Goal: Task Accomplishment & Management: Manage account settings

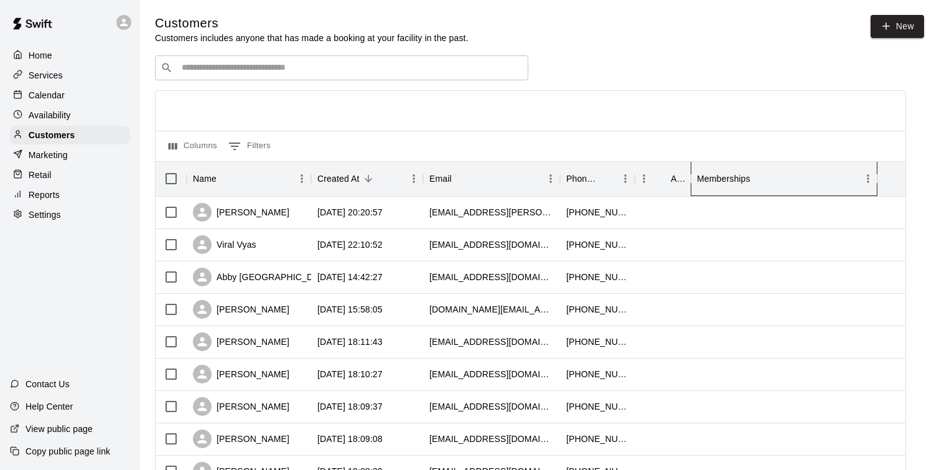
click at [727, 184] on div "Memberships" at bounding box center [724, 178] width 54 height 35
click at [244, 216] on div "Suresh Vallabhaneni" at bounding box center [241, 212] width 96 height 19
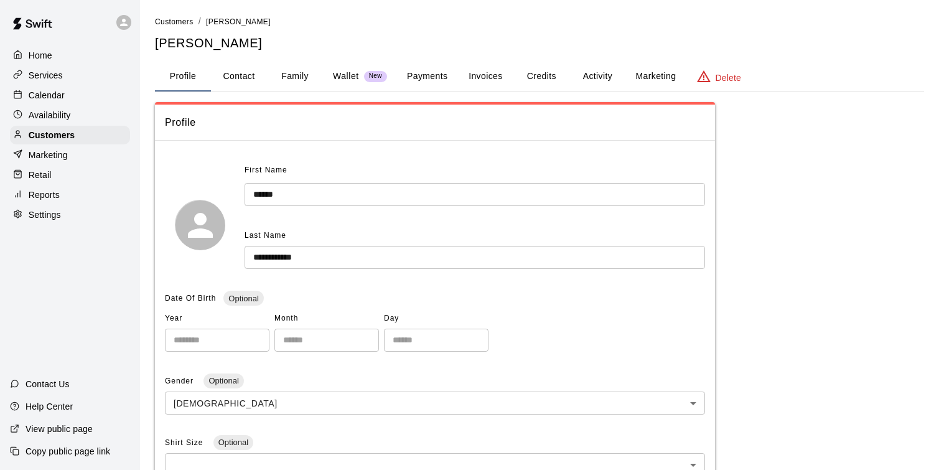
click at [349, 73] on p "Wallet" at bounding box center [346, 76] width 26 height 13
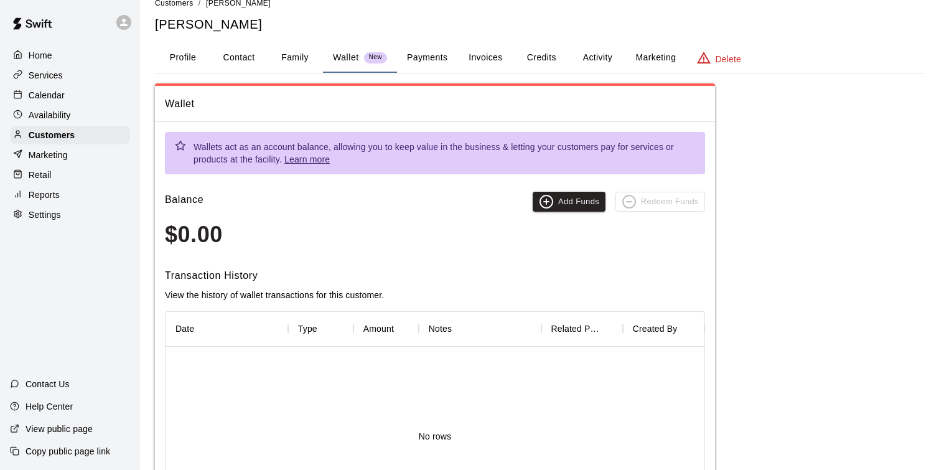
scroll to position [21, 0]
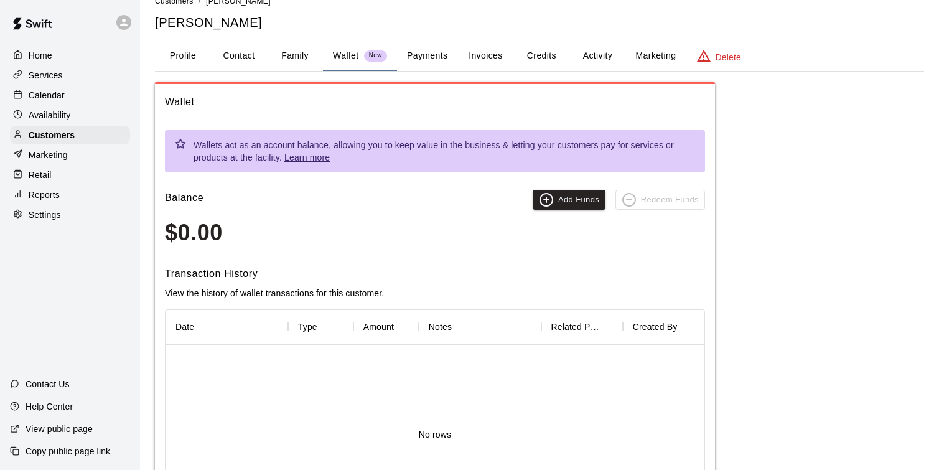
click at [250, 62] on button "Contact" at bounding box center [239, 56] width 56 height 30
select select "**"
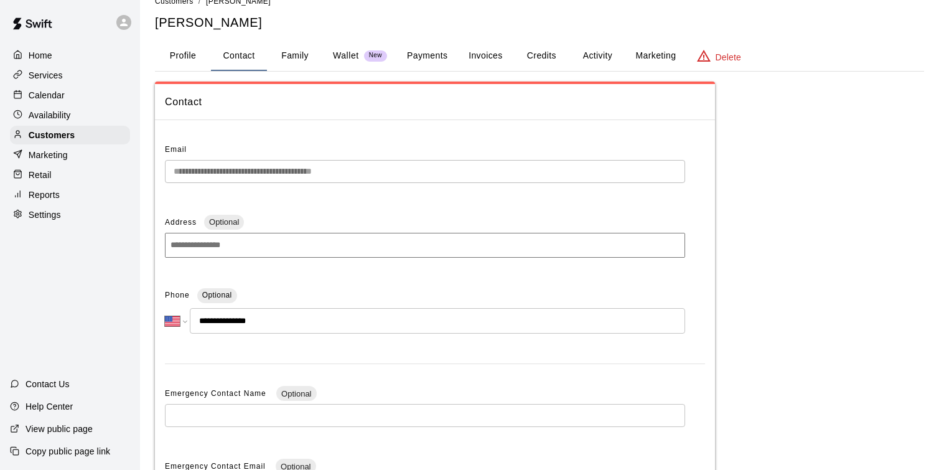
click at [431, 56] on button "Payments" at bounding box center [427, 56] width 60 height 30
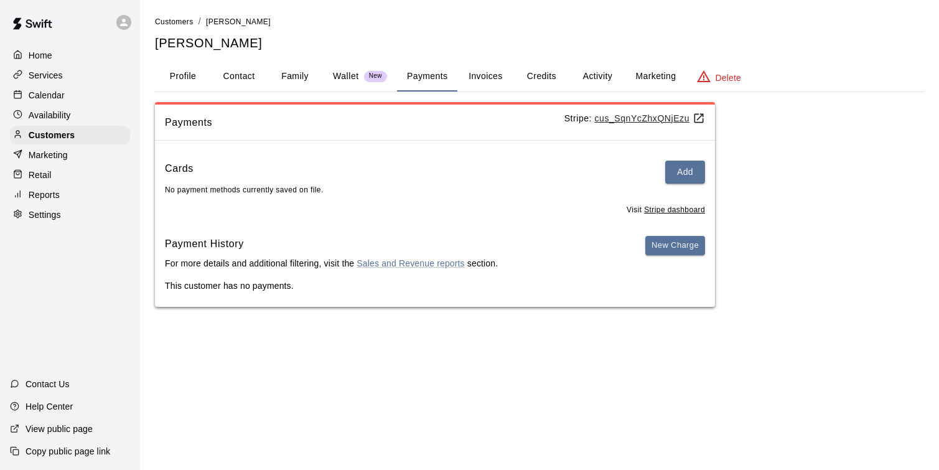
click at [495, 78] on button "Invoices" at bounding box center [485, 77] width 56 height 30
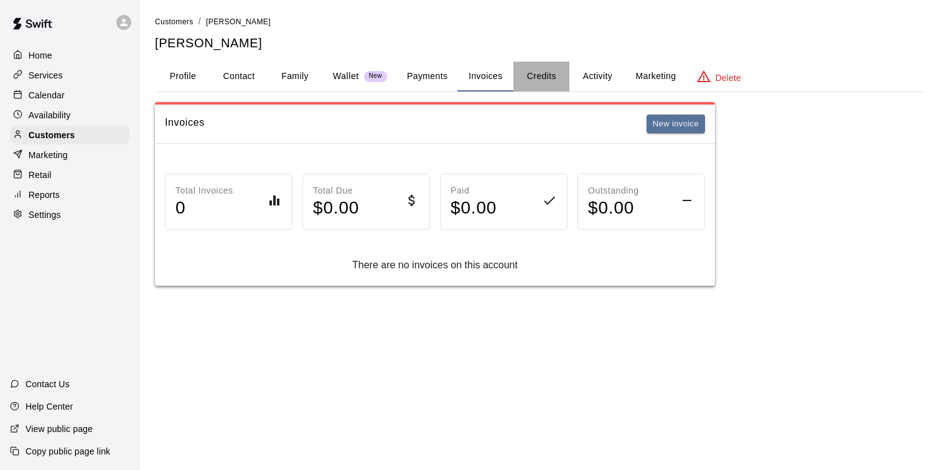
click at [532, 77] on button "Credits" at bounding box center [541, 77] width 56 height 30
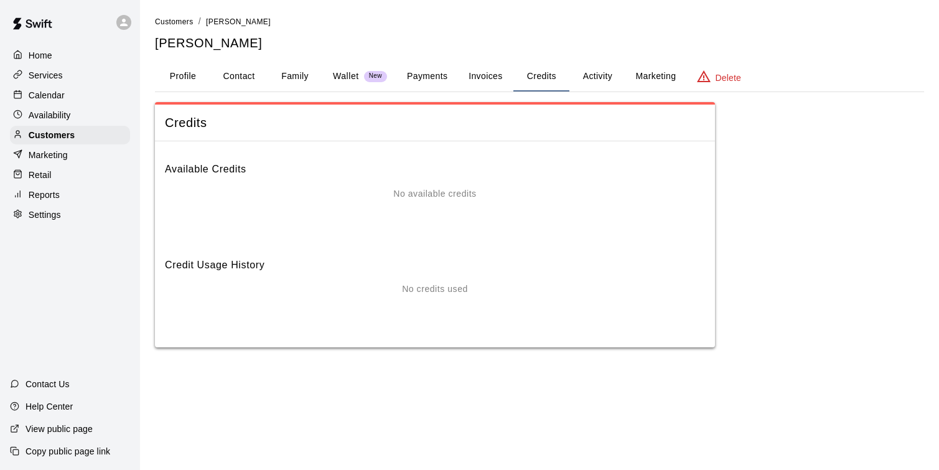
click at [188, 78] on button "Profile" at bounding box center [183, 77] width 56 height 30
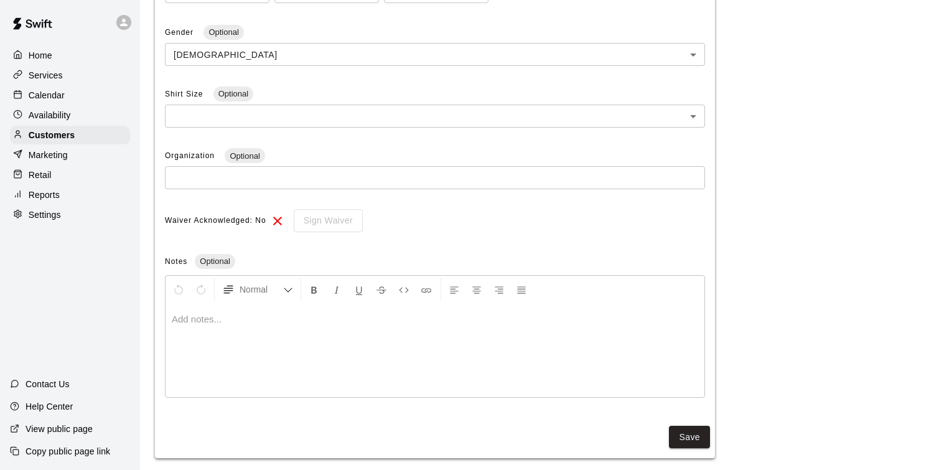
scroll to position [361, 0]
